Goal: Check status

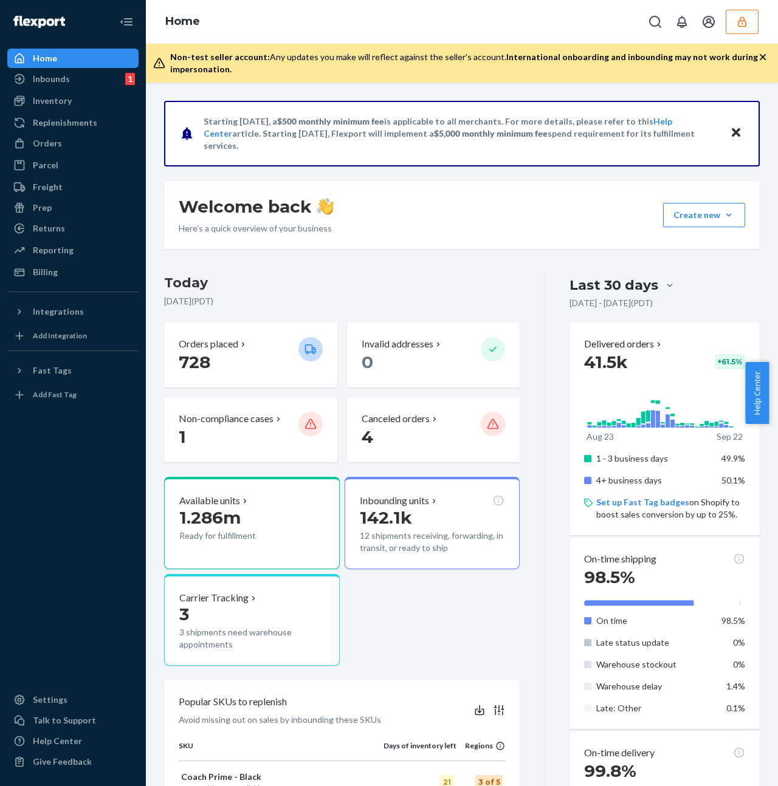
click at [734, 21] on button "button" at bounding box center [742, 22] width 33 height 24
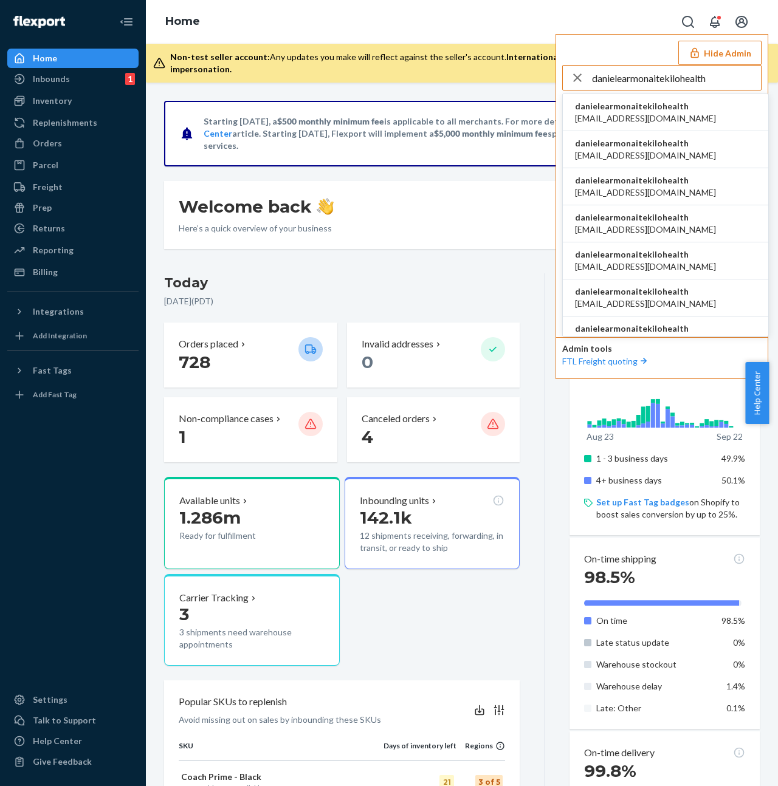
type input "danielearmonaitekilohealth"
click at [659, 117] on span "ac.enriquez98@gmail.com" at bounding box center [645, 118] width 141 height 12
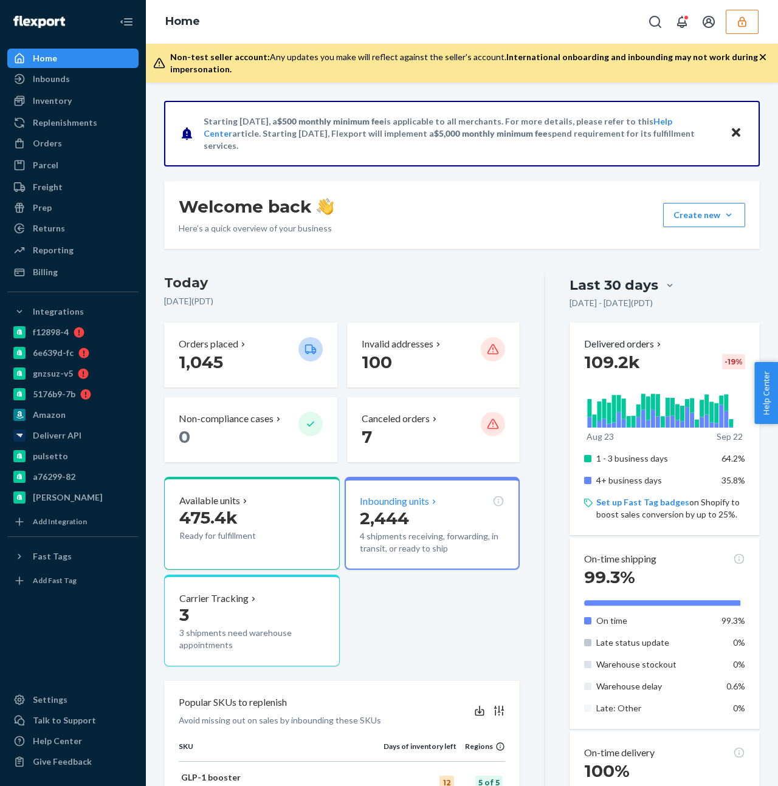
click at [413, 523] on p "2,444" at bounding box center [432, 518] width 145 height 22
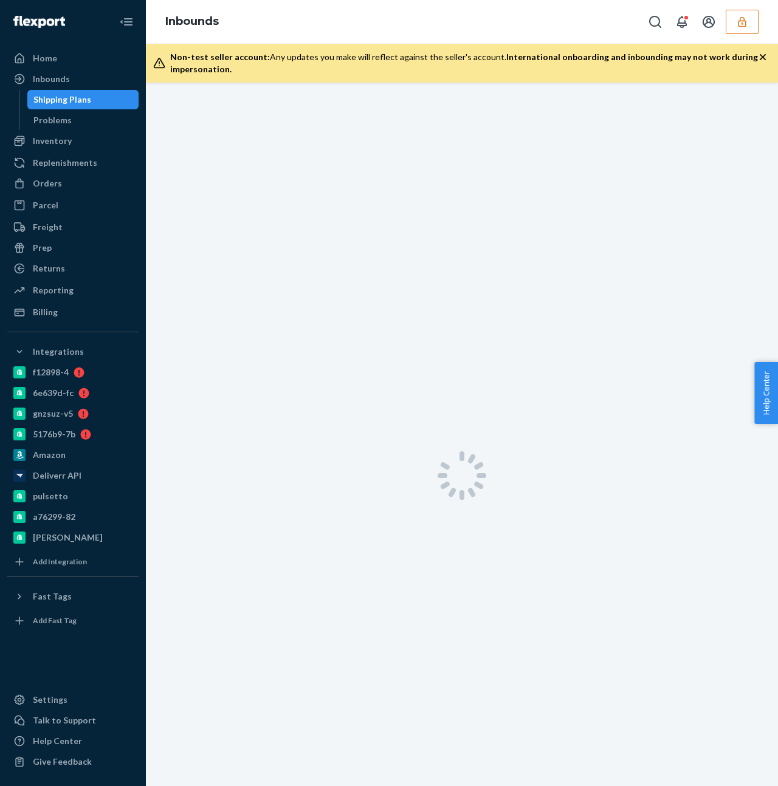
click at [413, 522] on div at bounding box center [462, 435] width 632 height 704
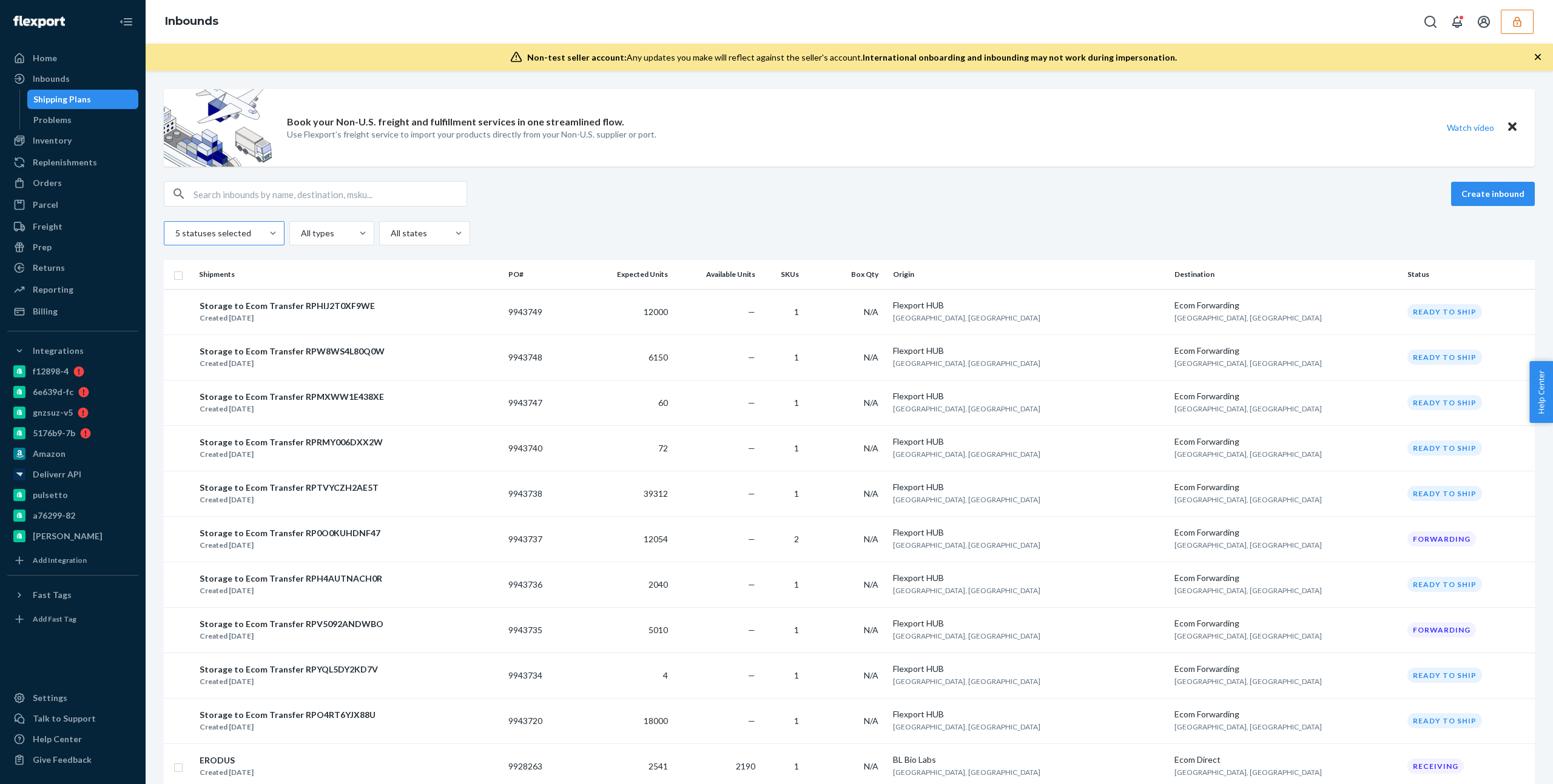
click at [227, 226] on div at bounding box center [223, 233] width 98 height 15
click at [176, 227] on input "5 statuses selected" at bounding box center [174, 233] width 1 height 12
click at [225, 256] on span "All statuses" at bounding box center [252, 262] width 129 height 12
checkbox input "true"
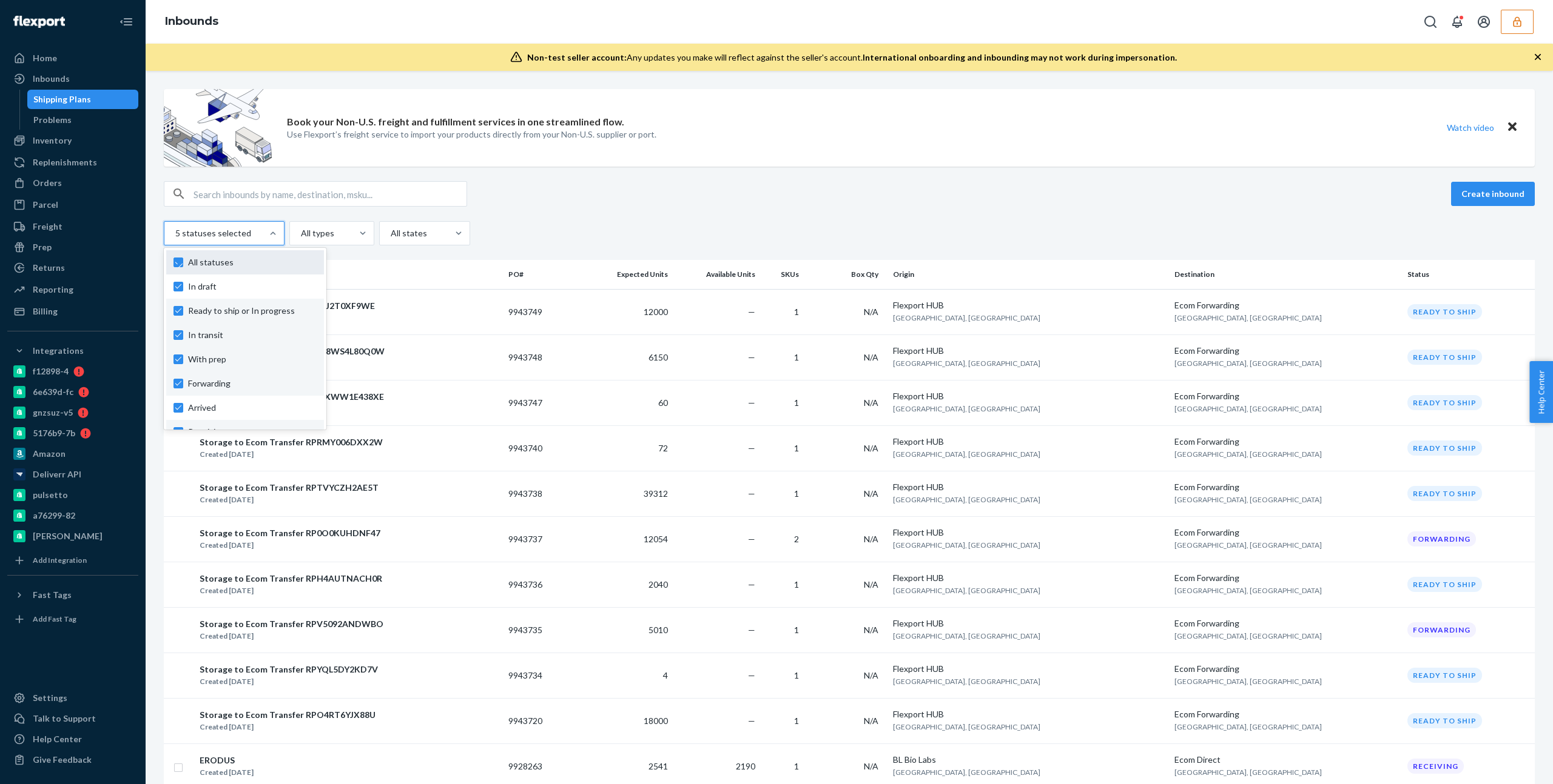
checkbox input "true"
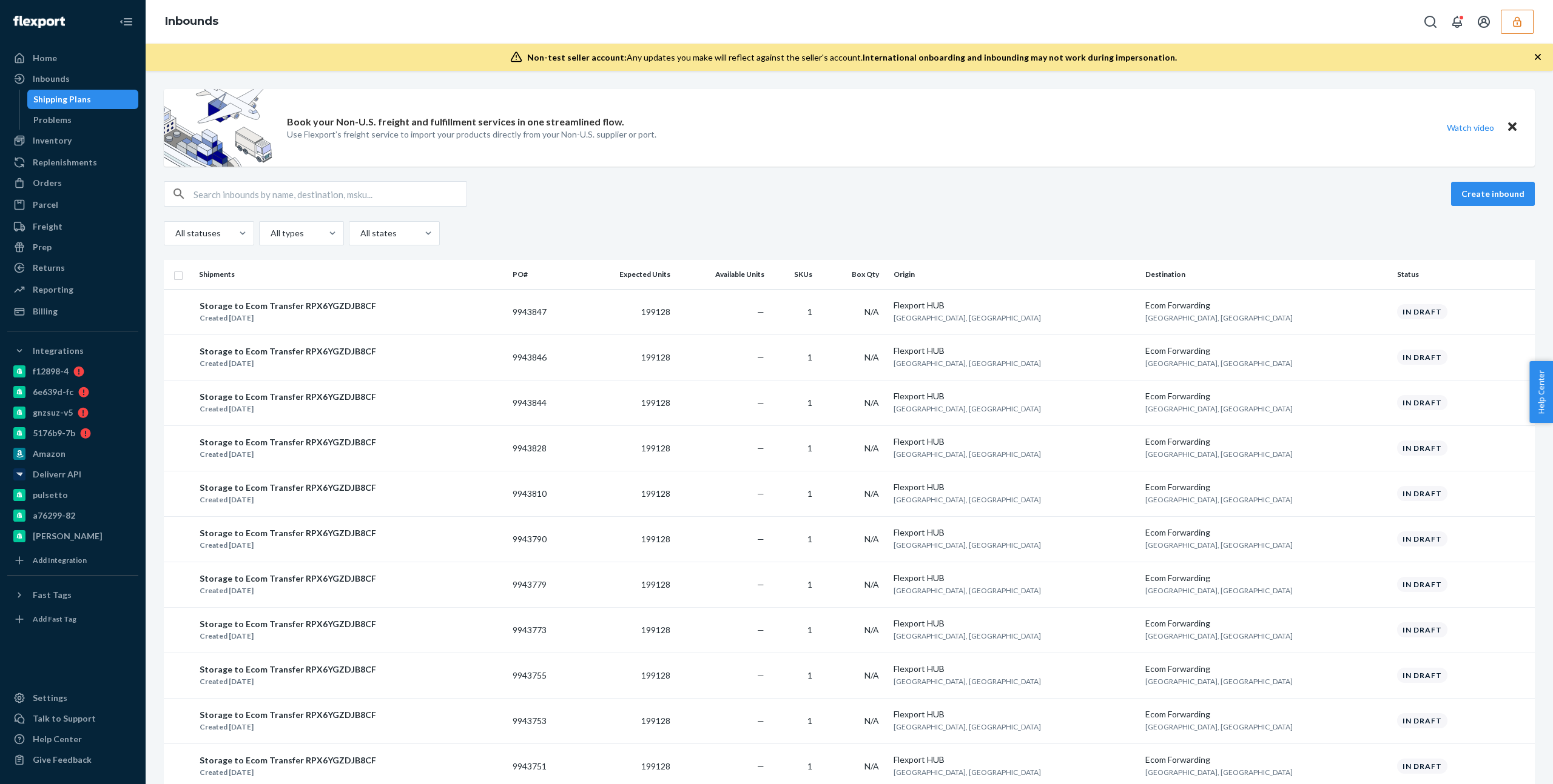
click at [767, 221] on div "All statuses All types All states" at bounding box center [848, 233] width 1370 height 24
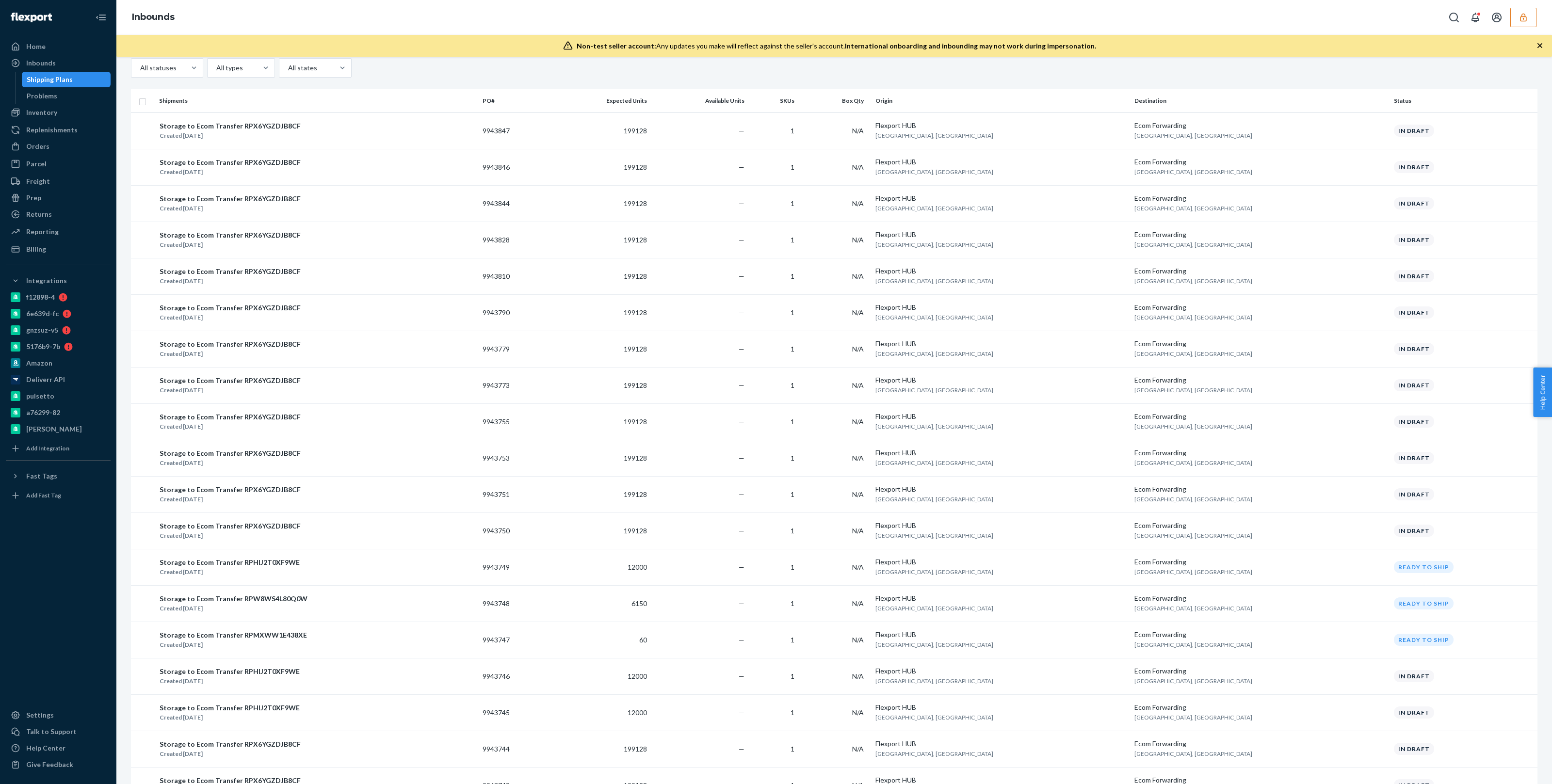
scroll to position [116, 0]
